Goal: Check status

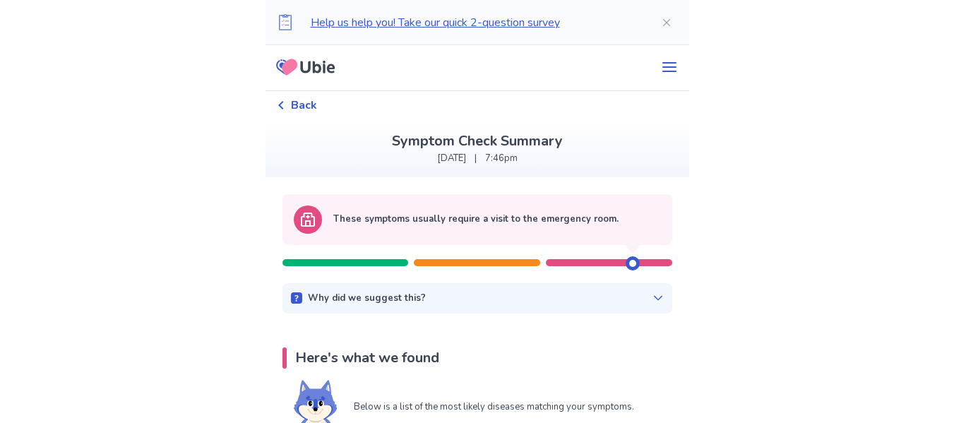
scroll to position [4, 0]
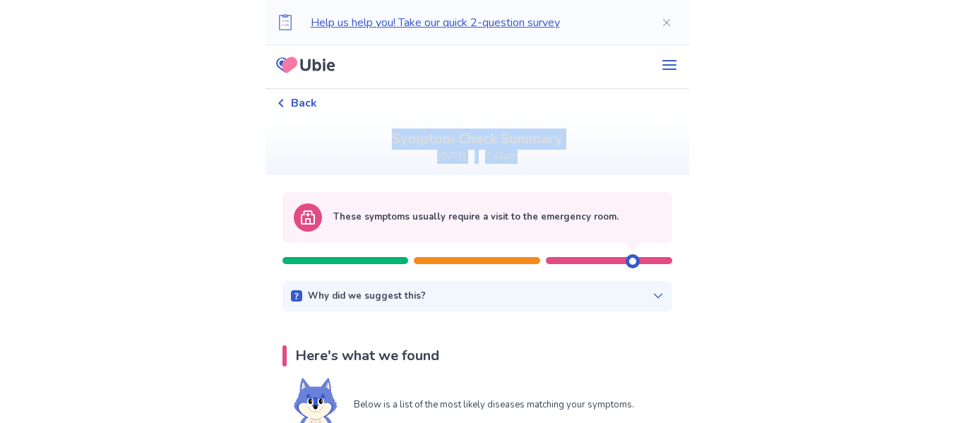
drag, startPoint x: 760, startPoint y: 153, endPoint x: 688, endPoint y: 84, distance: 99.4
click at [668, 66] on icon "menu" at bounding box center [669, 64] width 17 height 17
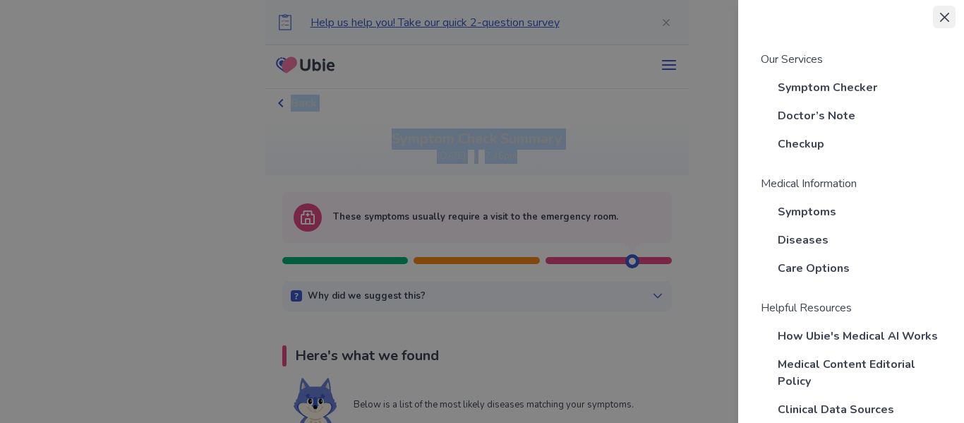
click at [952, 12] on button "Close" at bounding box center [944, 17] width 23 height 23
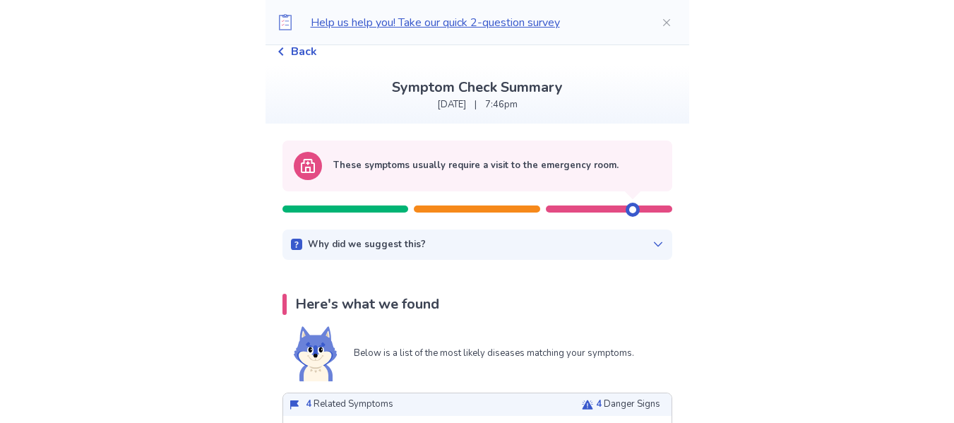
scroll to position [0, 0]
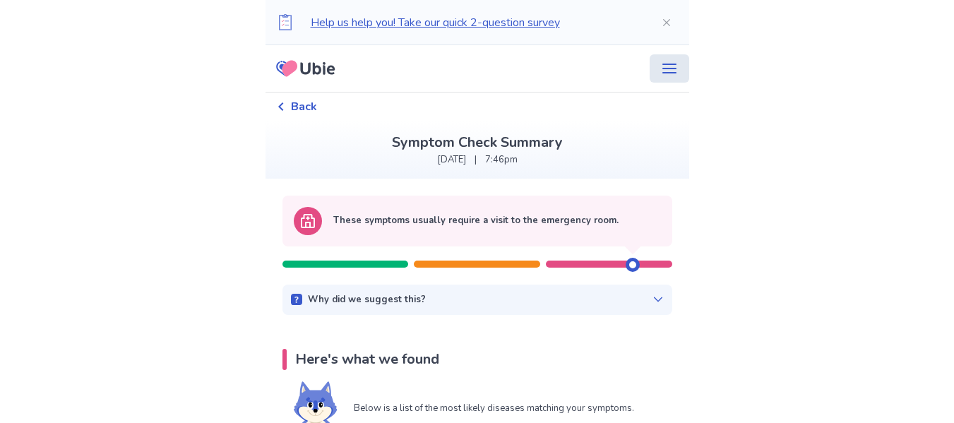
click at [671, 61] on button "menu" at bounding box center [670, 68] width 40 height 28
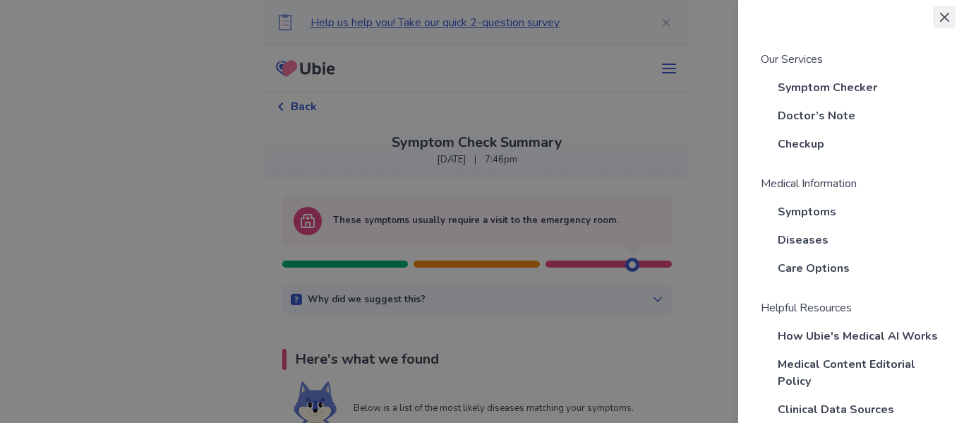
click at [942, 13] on icon "Close" at bounding box center [944, 17] width 9 height 9
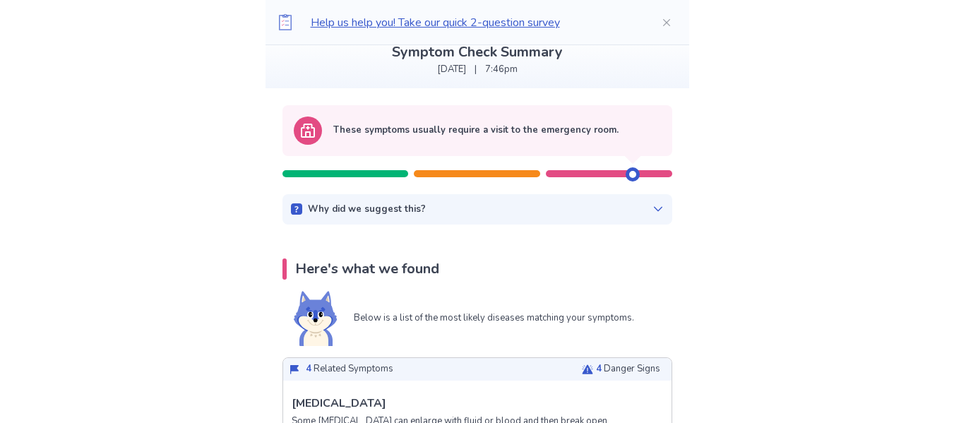
scroll to position [89, 0]
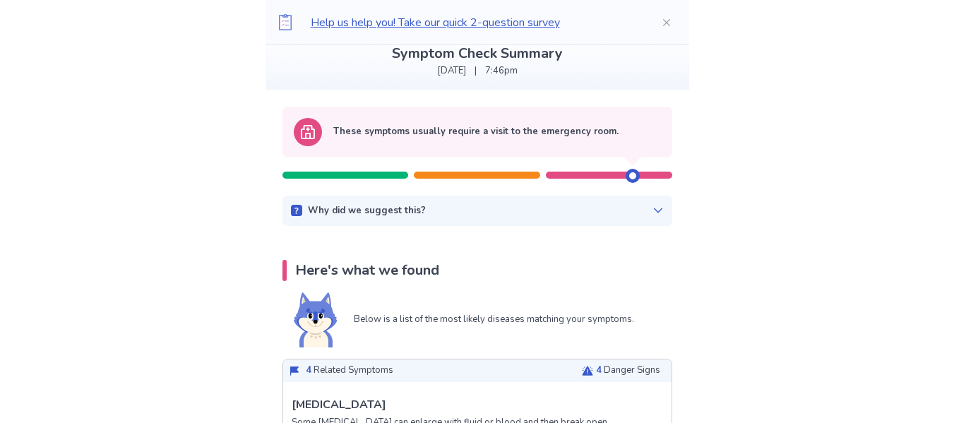
click at [653, 212] on icon at bounding box center [657, 210] width 8 height 5
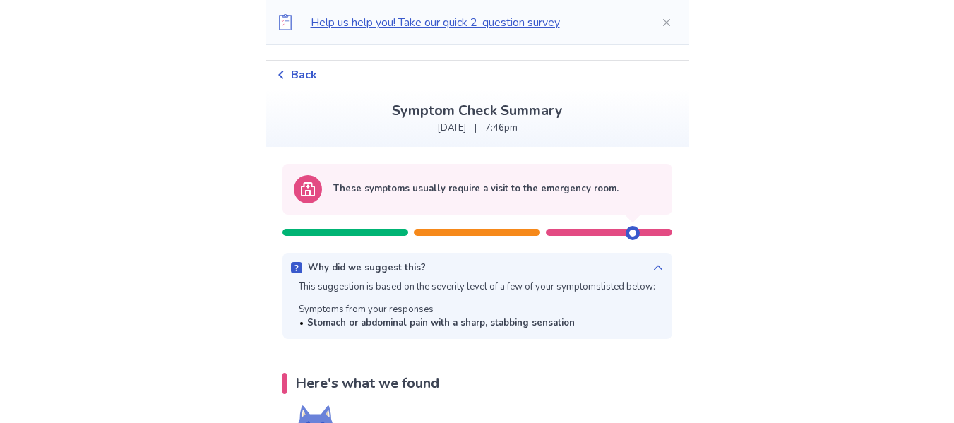
scroll to position [0, 0]
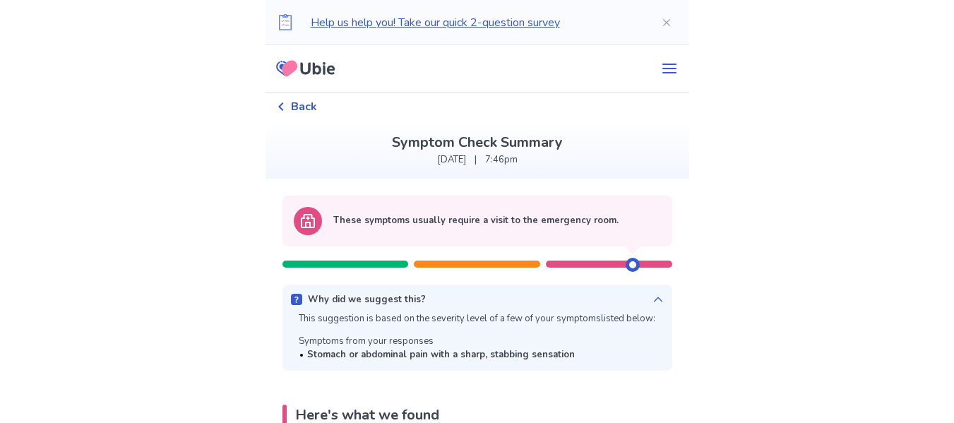
click at [653, 298] on icon at bounding box center [657, 299] width 8 height 5
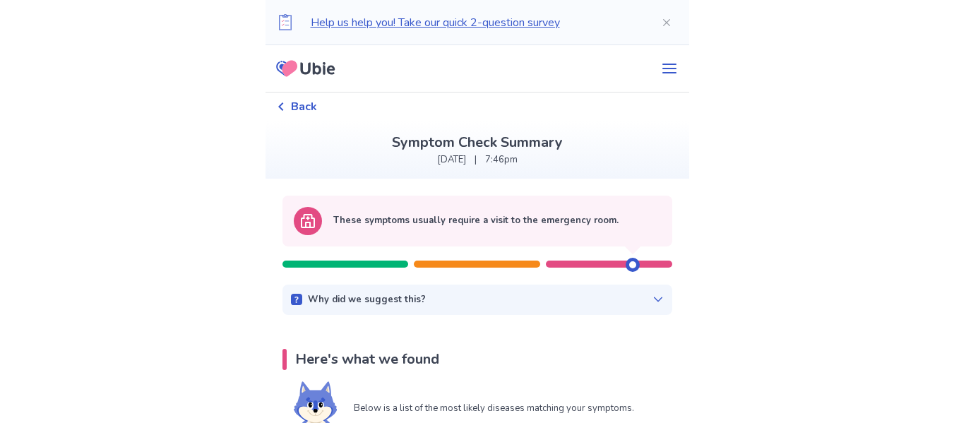
click at [652, 298] on icon at bounding box center [657, 299] width 11 height 11
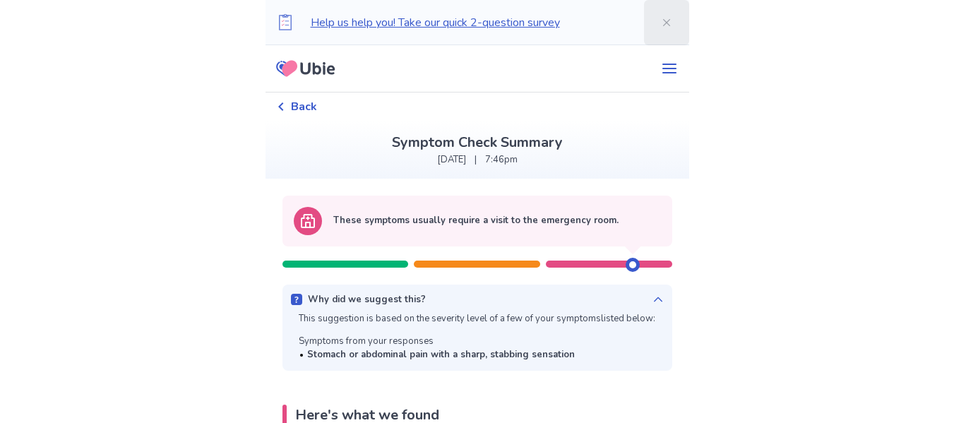
click at [664, 23] on button "Close" at bounding box center [666, 22] width 45 height 45
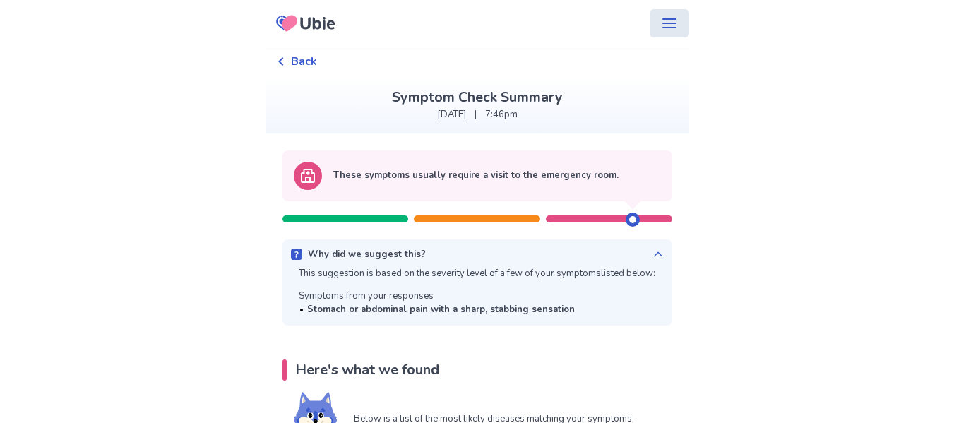
click at [662, 18] on icon "menu" at bounding box center [669, 23] width 14 height 10
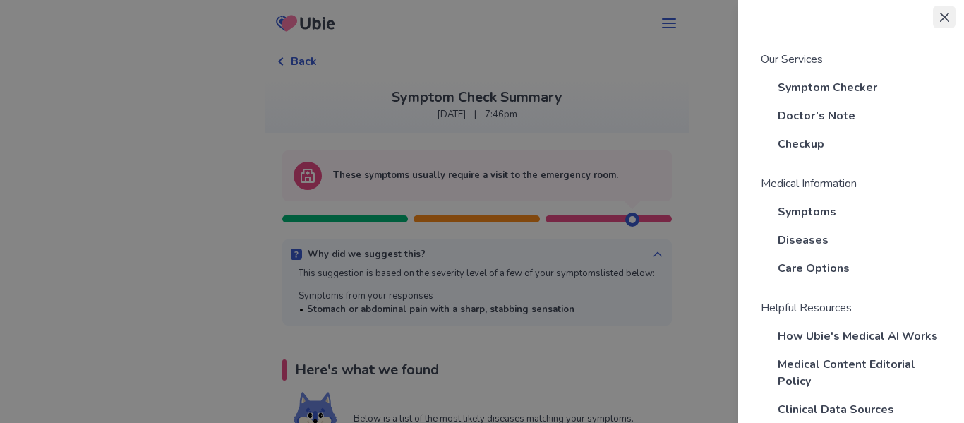
click at [938, 18] on button "Close" at bounding box center [944, 17] width 23 height 23
